Goal: Complete application form

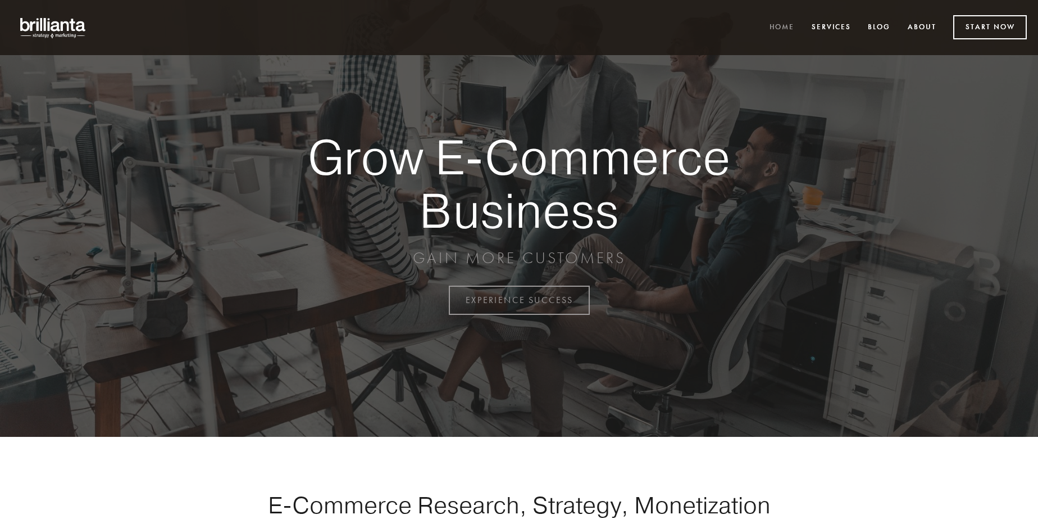
scroll to position [2945, 0]
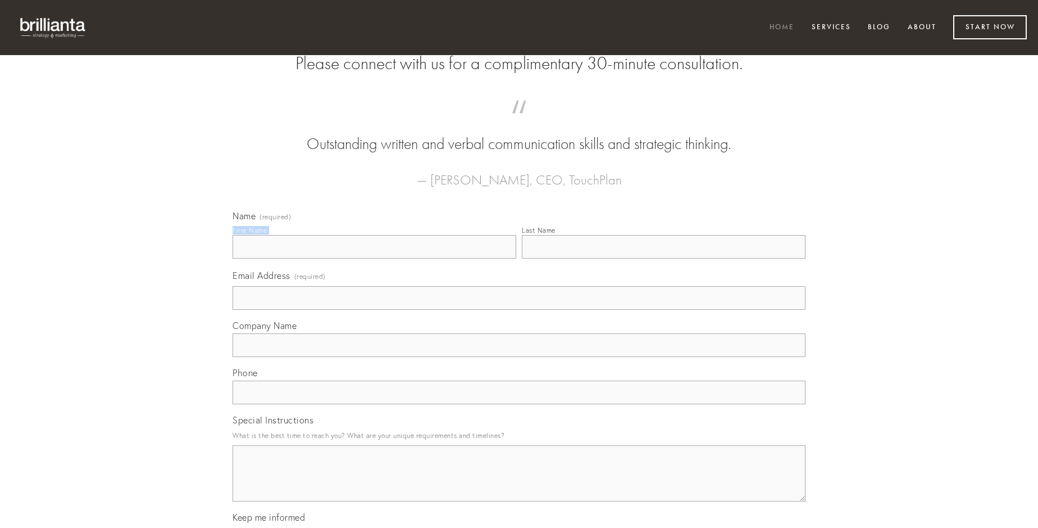
type input "[PERSON_NAME]"
click at [664, 258] on input "Last Name" at bounding box center [664, 247] width 284 height 24
type input "[PERSON_NAME]"
click at [519, 310] on input "Email Address (required)" at bounding box center [519, 298] width 573 height 24
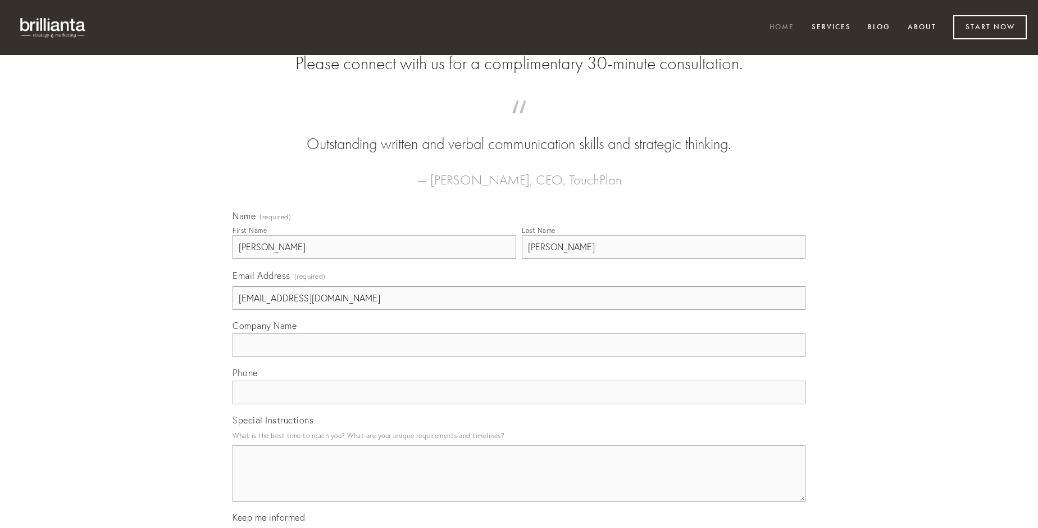
type input "[EMAIL_ADDRESS][DOMAIN_NAME]"
click at [519, 357] on input "Company Name" at bounding box center [519, 345] width 573 height 24
type input "quis"
click at [519, 404] on input "text" at bounding box center [519, 392] width 573 height 24
click at [519, 483] on textarea "Special Instructions" at bounding box center [519, 473] width 573 height 56
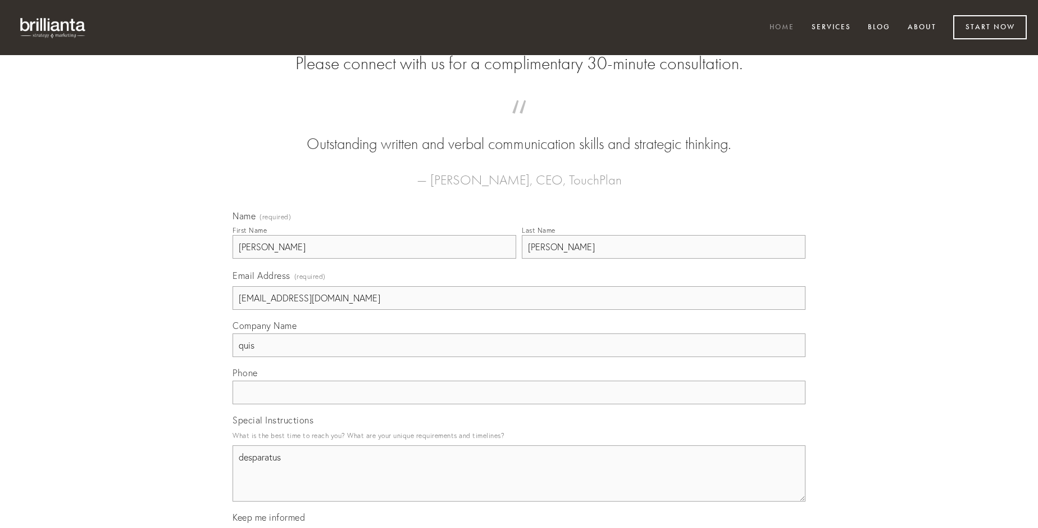
type textarea "desparatus"
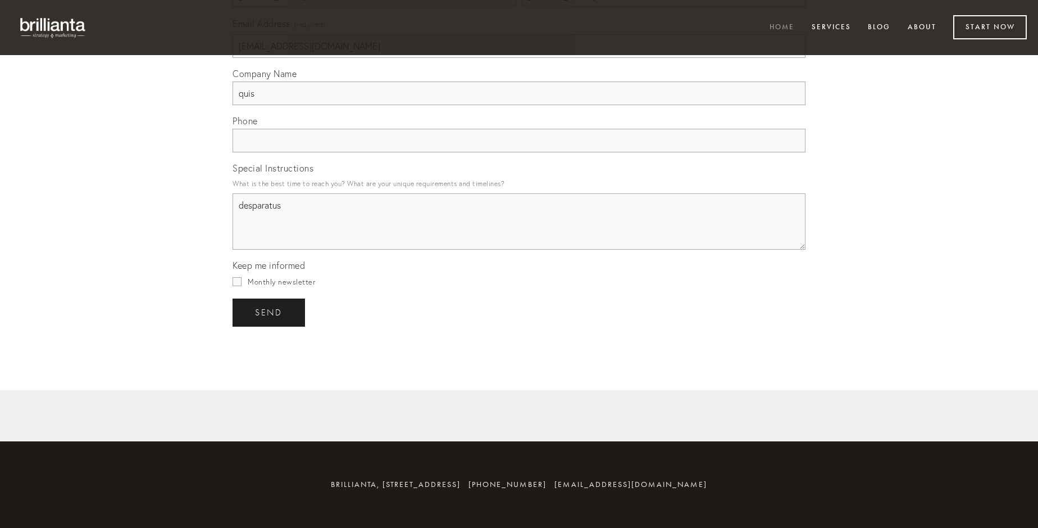
click at [270, 312] on span "send" at bounding box center [269, 312] width 28 height 10
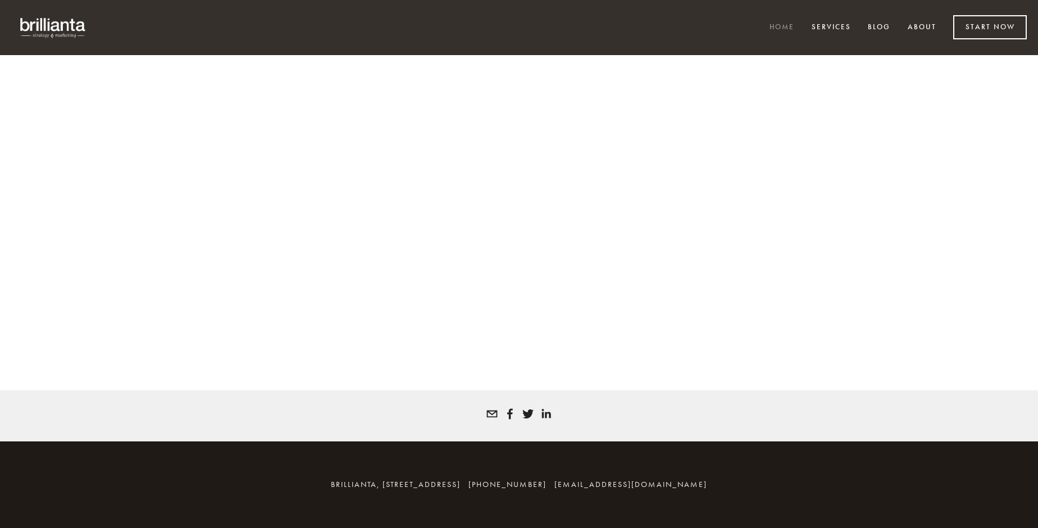
scroll to position [2930, 0]
